Goal: Find specific page/section: Find specific page/section

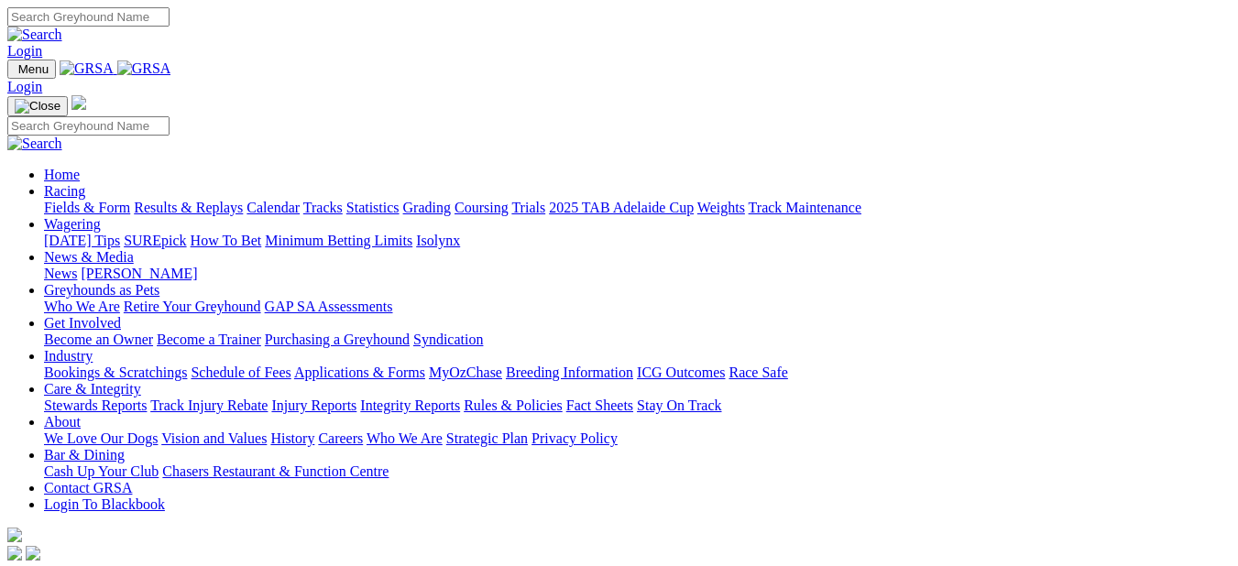
scroll to position [550, 0]
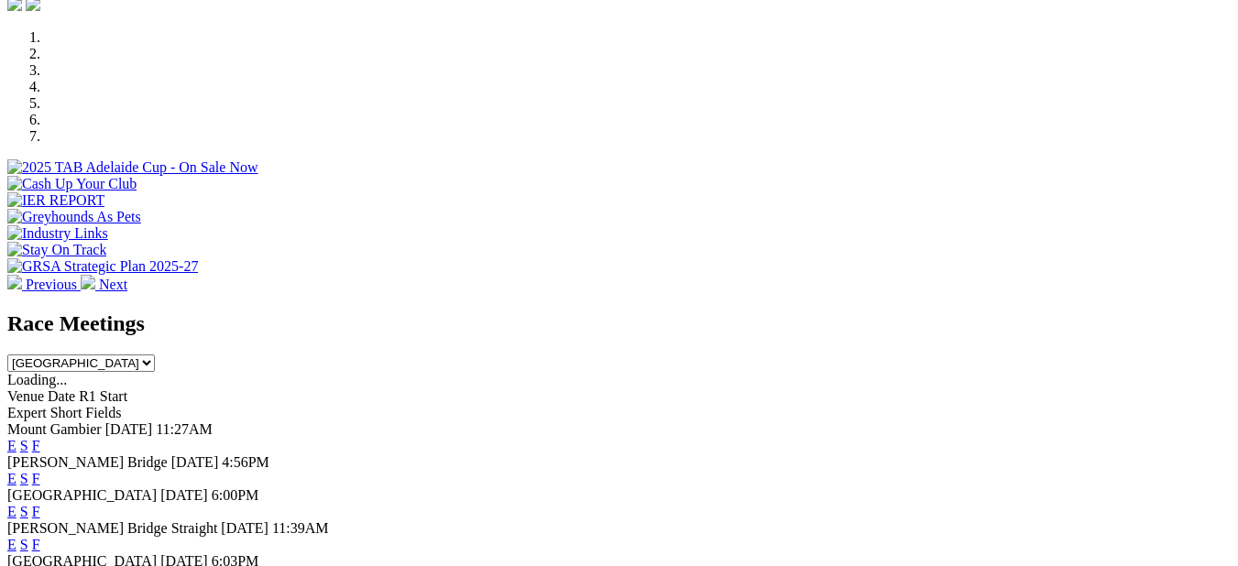
click at [40, 438] on link "F" at bounding box center [36, 446] width 8 height 16
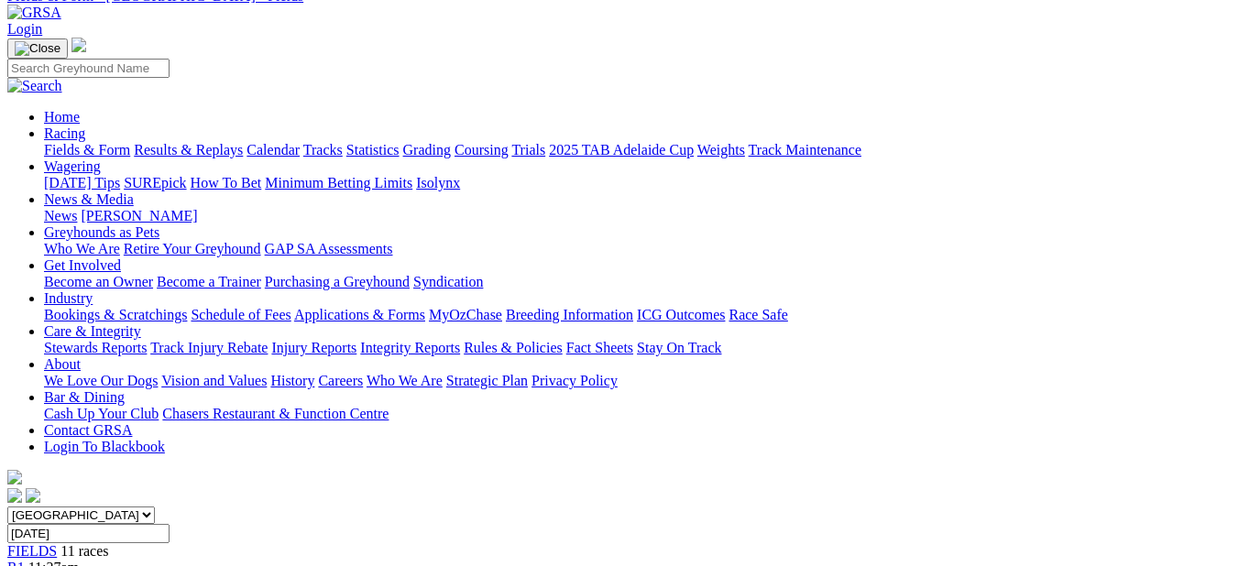
scroll to position [92, 0]
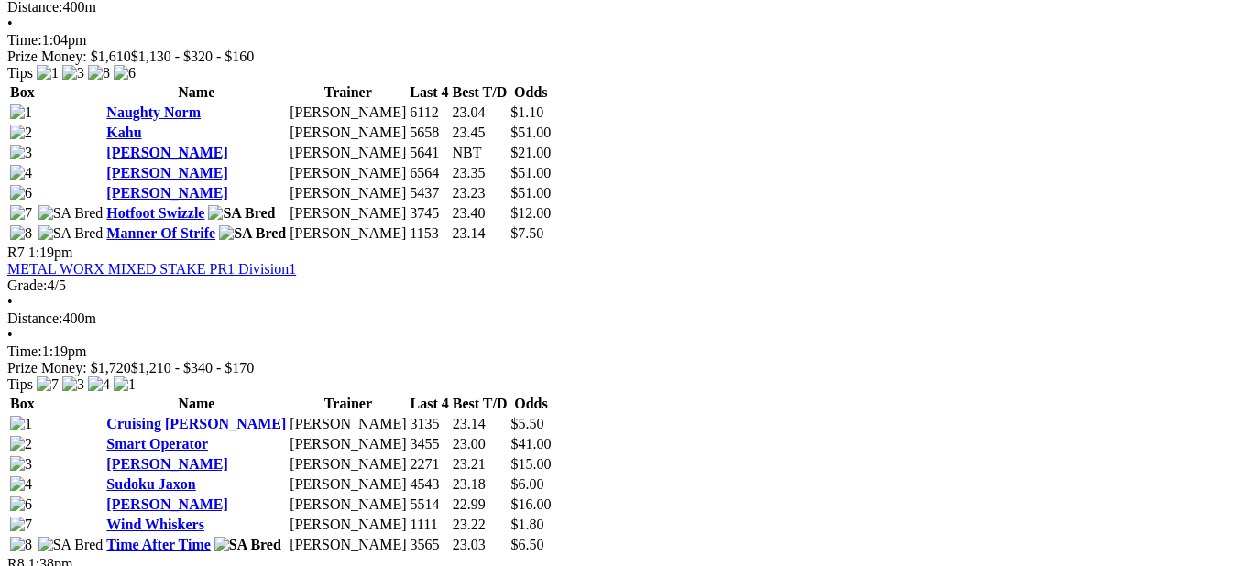
scroll to position [2565, 0]
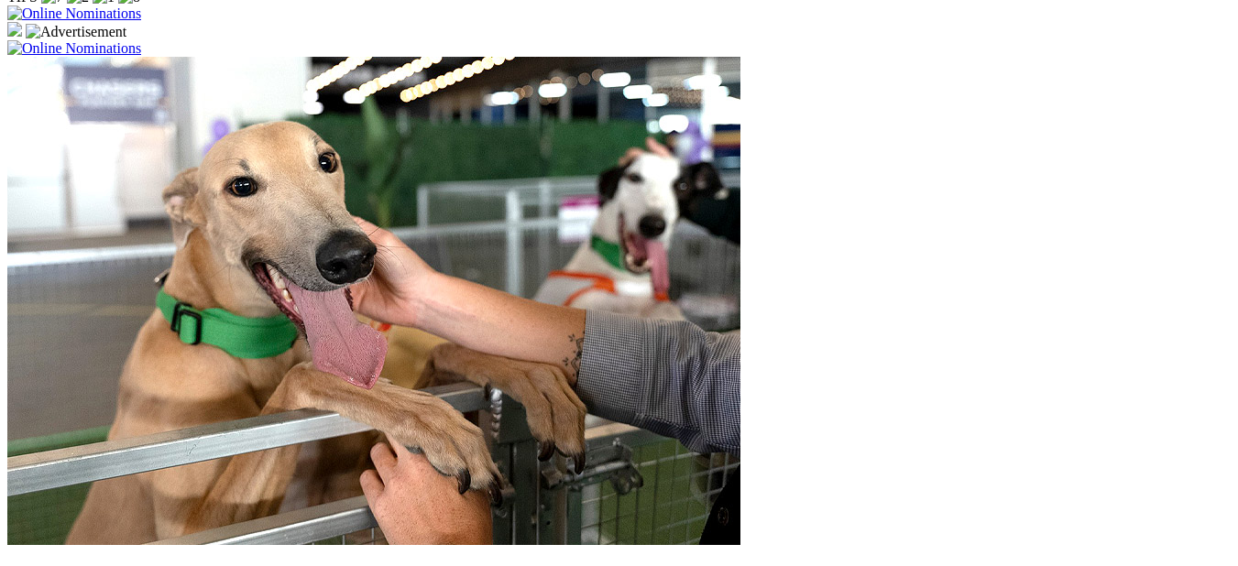
scroll to position [1466, 0]
